Goal: Navigation & Orientation: Find specific page/section

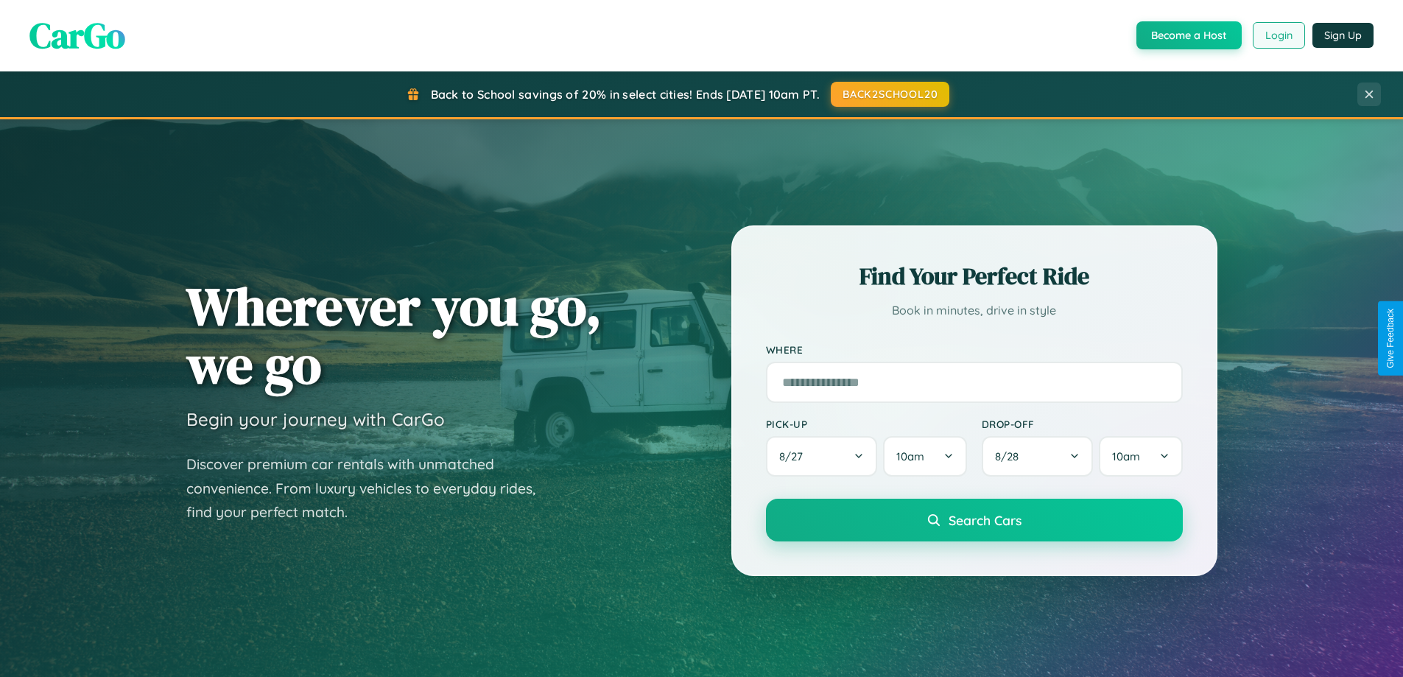
click at [1278, 35] on button "Login" at bounding box center [1279, 35] width 52 height 27
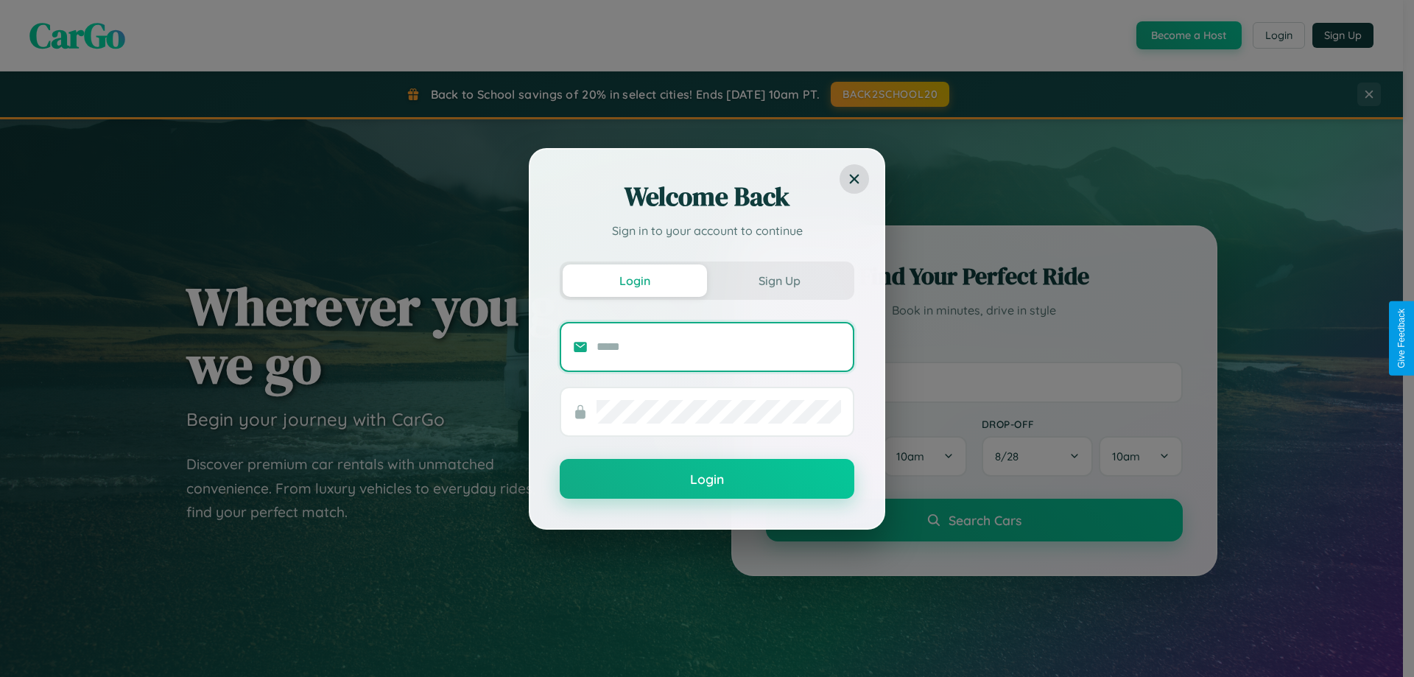
click at [719, 346] on input "text" at bounding box center [719, 347] width 245 height 24
type input "**********"
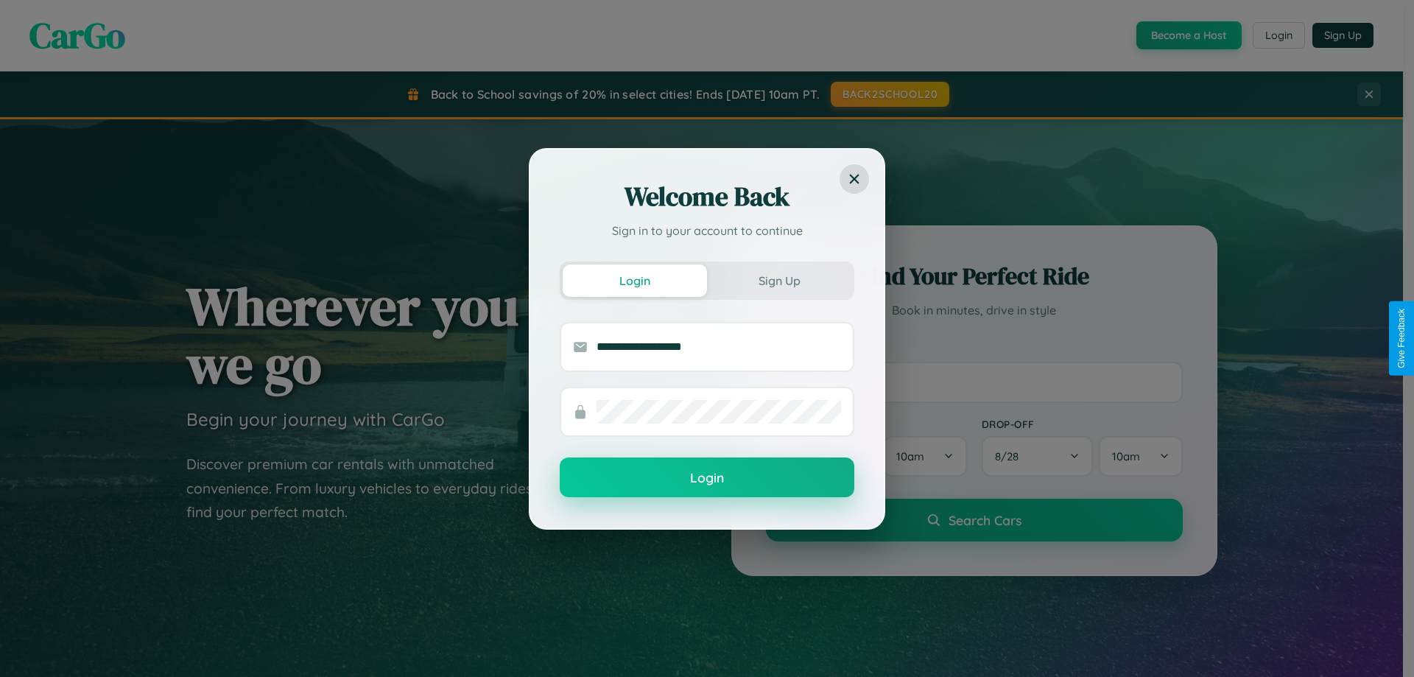
click at [707, 478] on button "Login" at bounding box center [707, 477] width 295 height 40
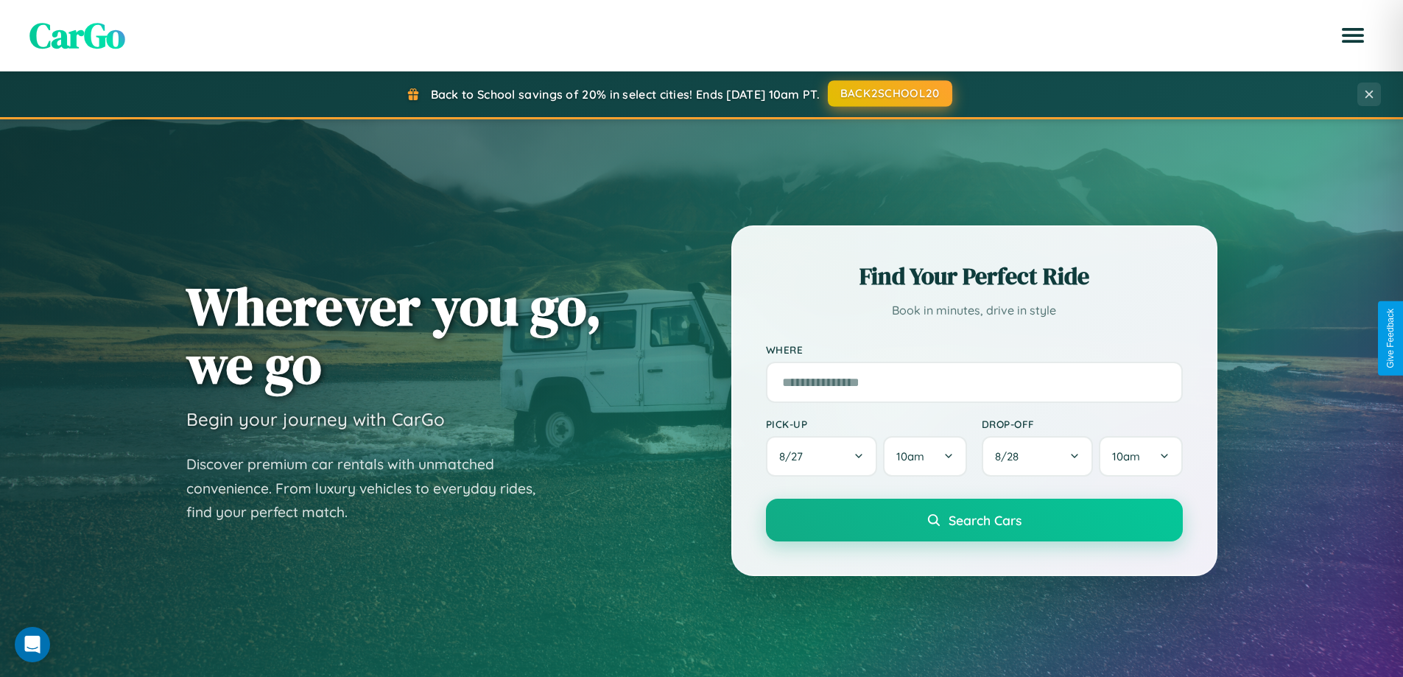
click at [889, 94] on button "BACK2SCHOOL20" at bounding box center [890, 93] width 124 height 27
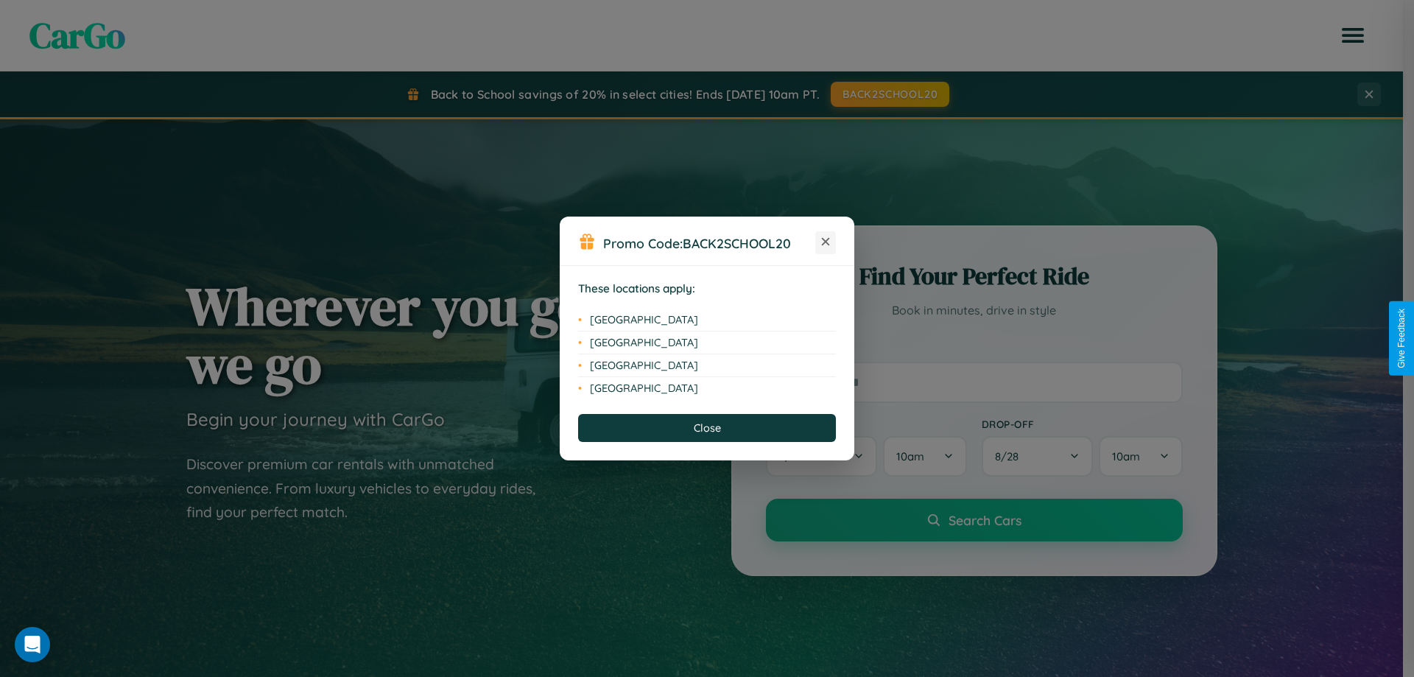
click at [826, 242] on icon at bounding box center [826, 242] width 8 height 8
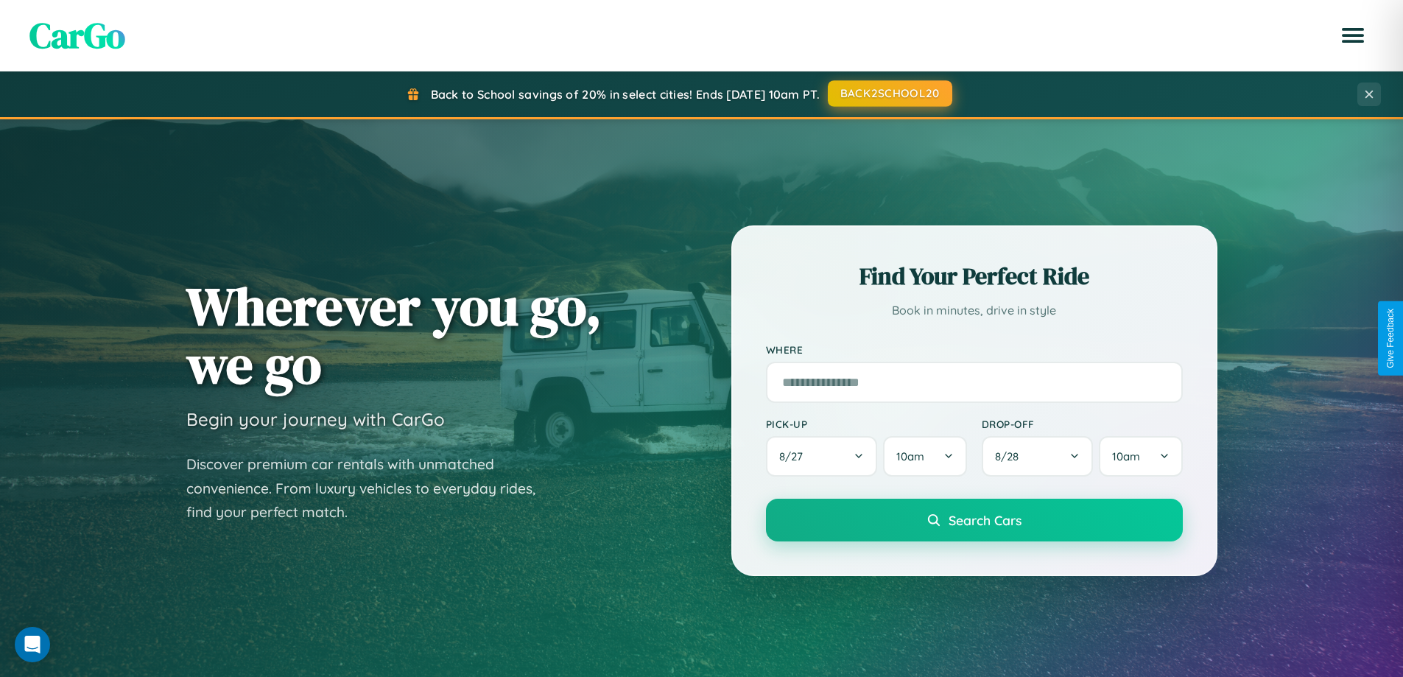
click at [889, 94] on button "BACK2SCHOOL20" at bounding box center [890, 93] width 124 height 27
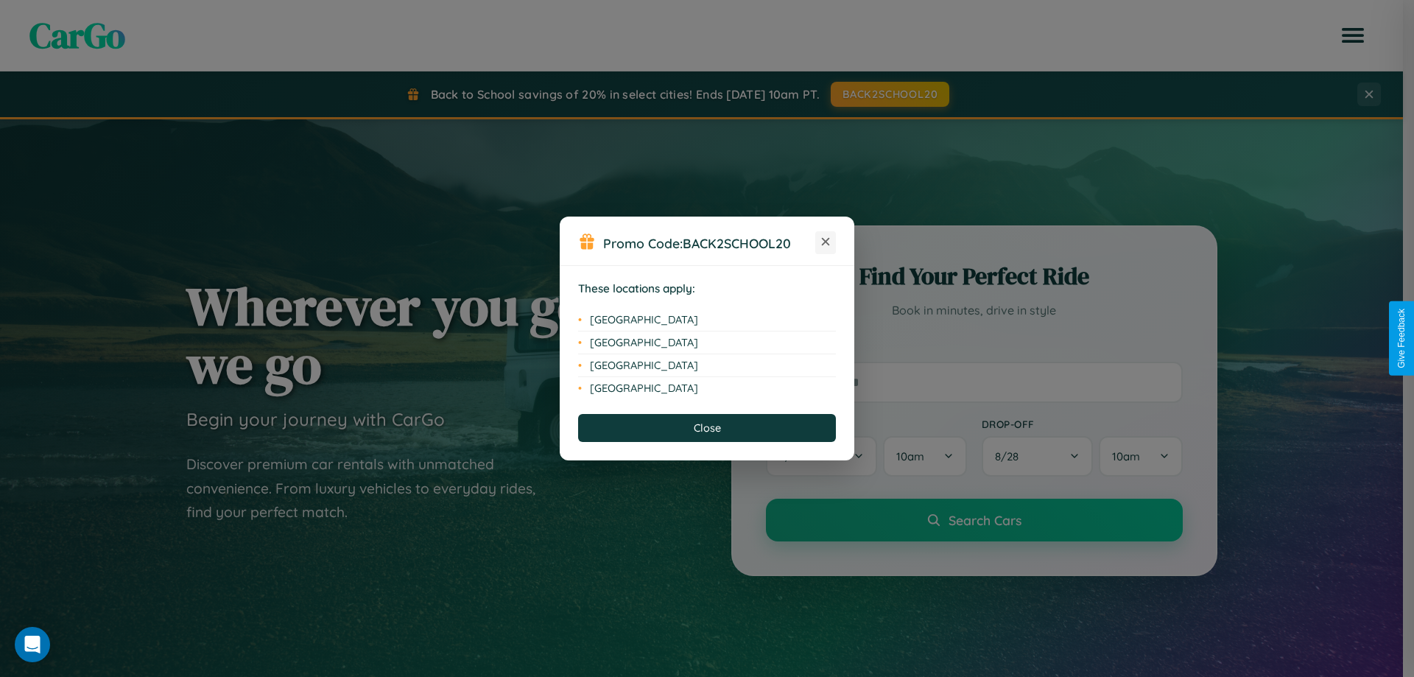
click at [826, 242] on icon at bounding box center [826, 242] width 8 height 8
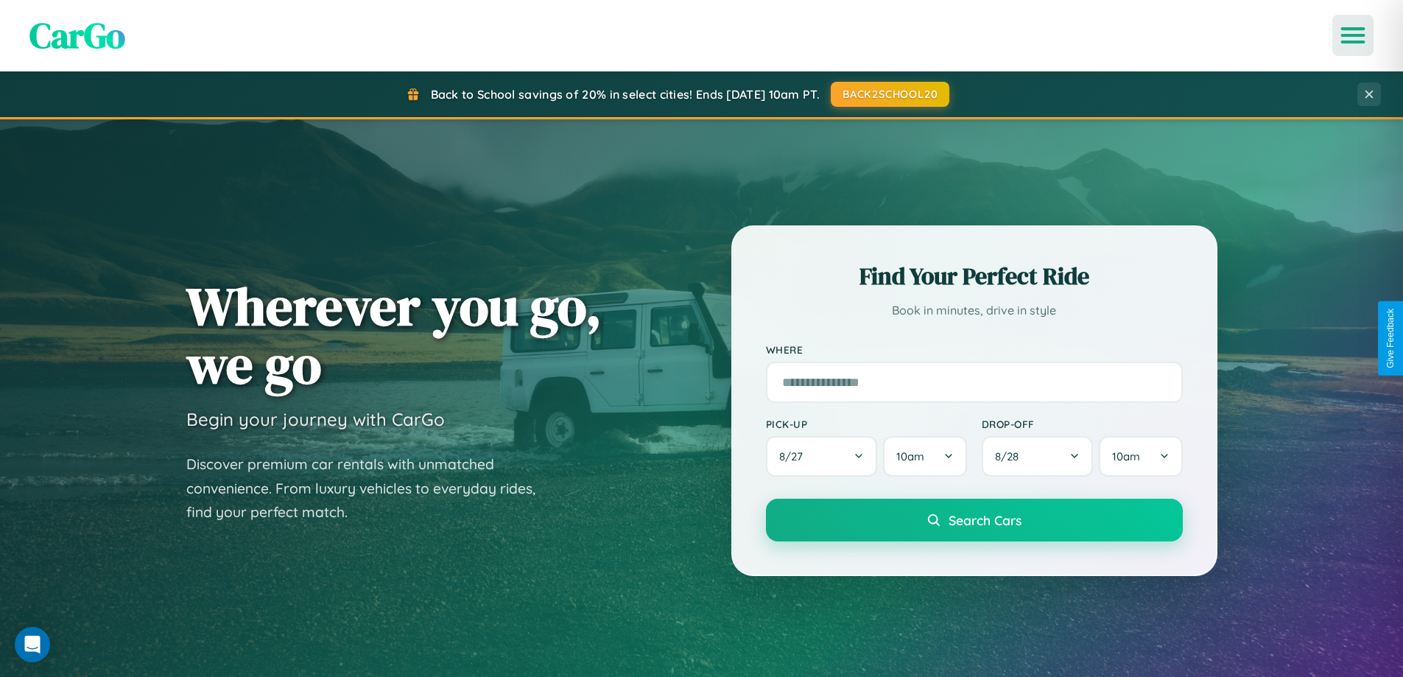
click at [1353, 35] on icon "Open menu" at bounding box center [1353, 35] width 21 height 13
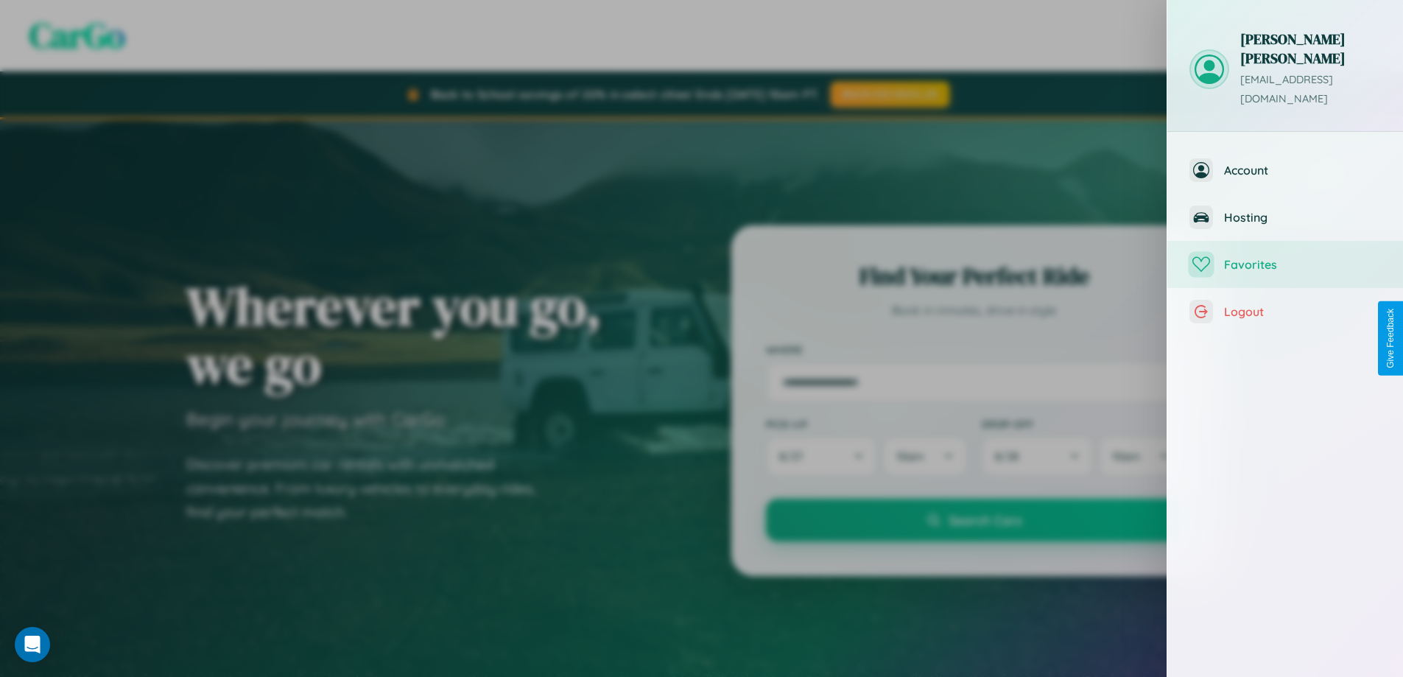
click at [1285, 257] on span "Favorites" at bounding box center [1302, 264] width 157 height 15
